Goal: Check status

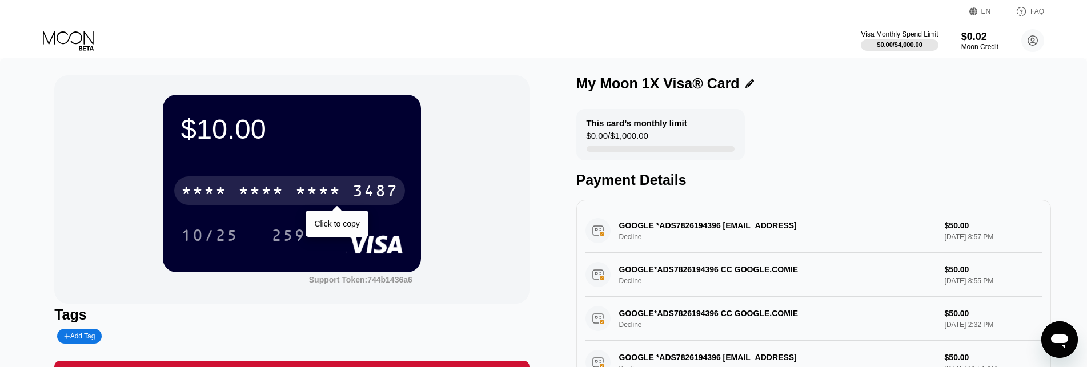
click at [290, 196] on div "* * * * * * * * * * * * 3487" at bounding box center [289, 191] width 231 height 29
